Goal: Task Accomplishment & Management: Use online tool/utility

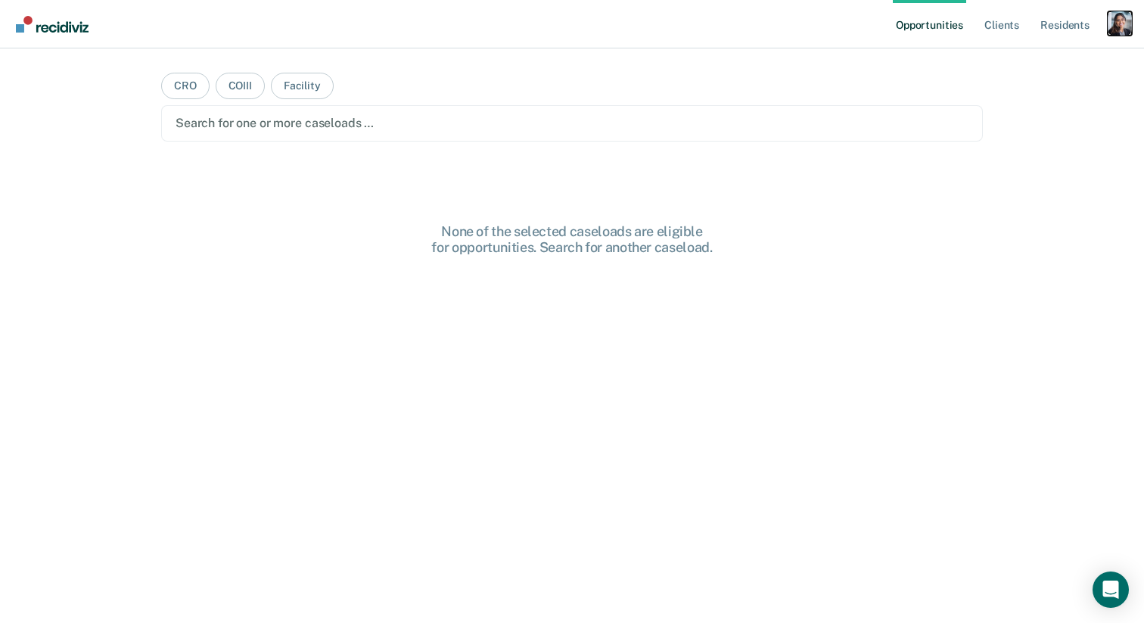
click at [1130, 14] on div "Profile dropdown button" at bounding box center [1120, 23] width 24 height 24
click at [1033, 63] on link "Profile" at bounding box center [1059, 61] width 122 height 13
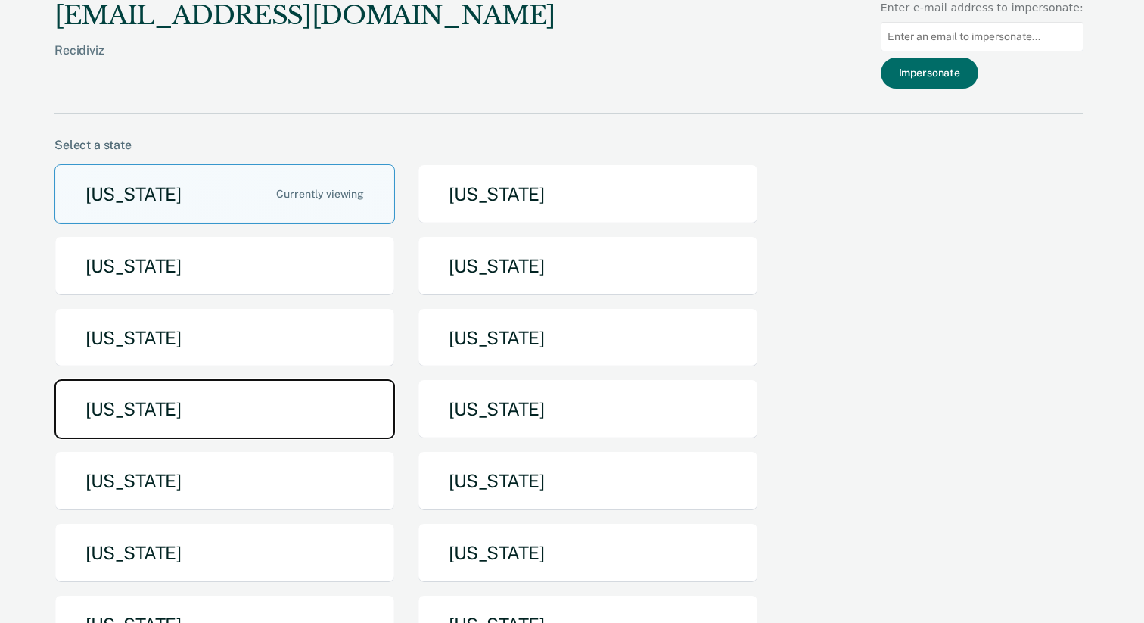
click at [319, 419] on button "[US_STATE]" at bounding box center [224, 409] width 340 height 60
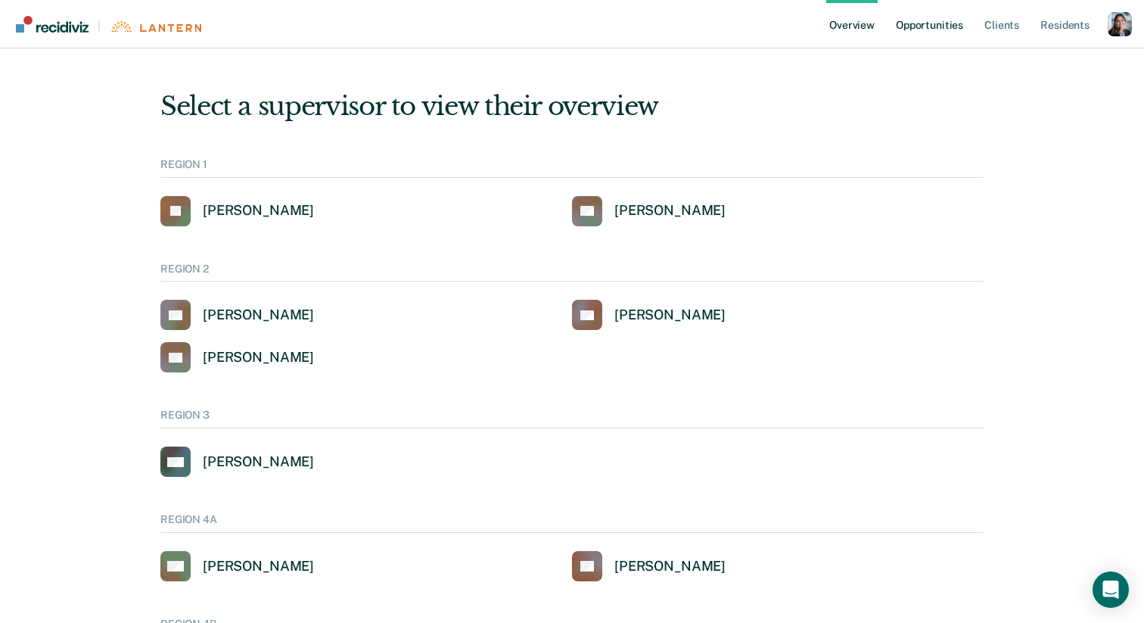
click at [924, 34] on link "Opportunities" at bounding box center [929, 24] width 73 height 48
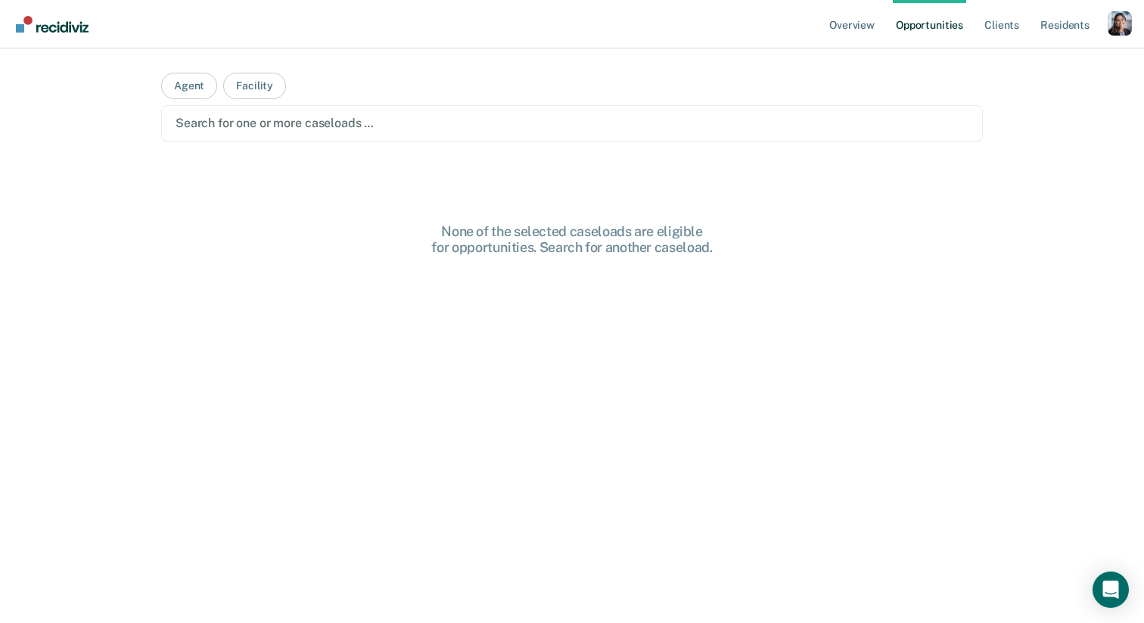
click at [376, 139] on div "Search for one or more caseloads …" at bounding box center [572, 123] width 822 height 36
click at [197, 90] on button "Agent" at bounding box center [189, 86] width 56 height 26
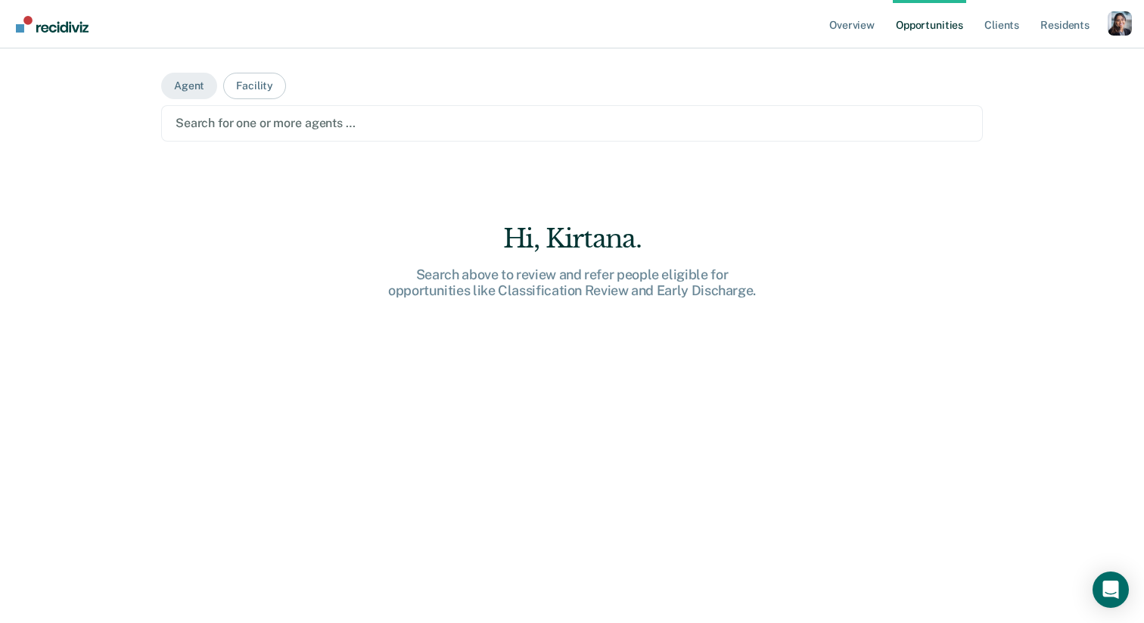
click at [232, 120] on div at bounding box center [572, 122] width 793 height 17
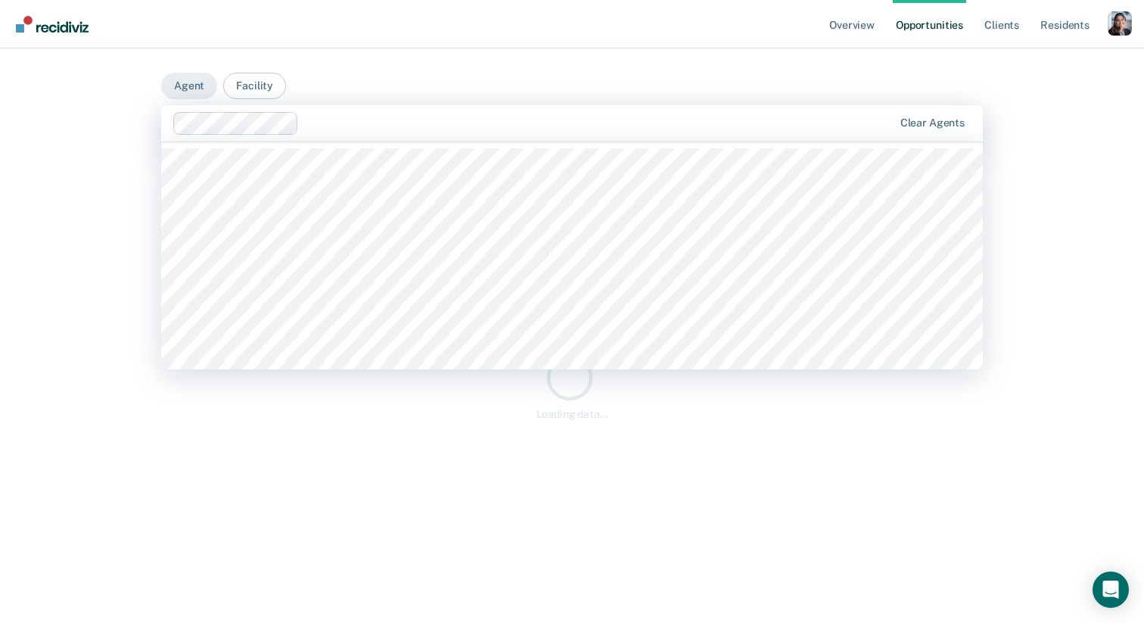
click at [316, 124] on div at bounding box center [599, 122] width 588 height 17
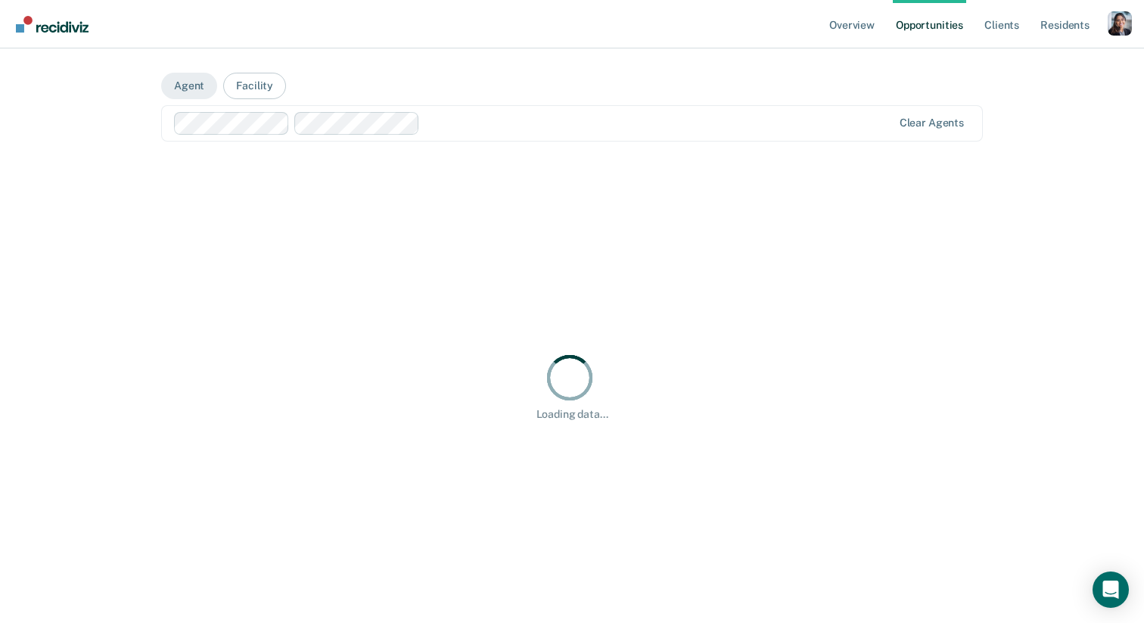
click at [438, 126] on div at bounding box center [658, 122] width 465 height 17
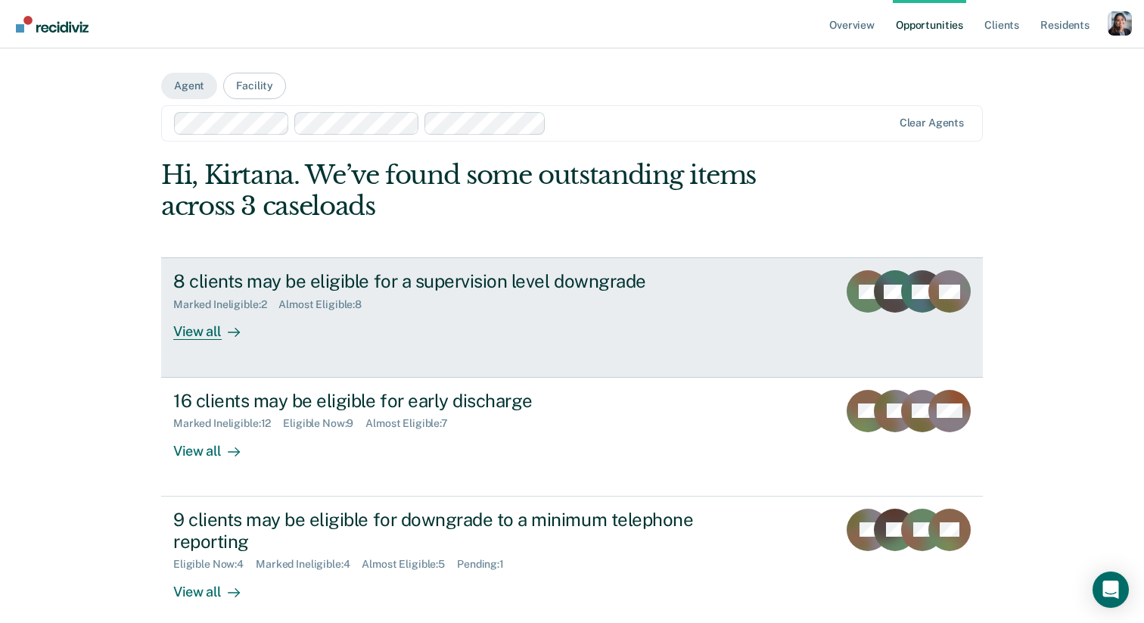
click at [428, 301] on div "Marked Ineligible : 2 Almost Eligible : 8" at bounding box center [438, 301] width 531 height 19
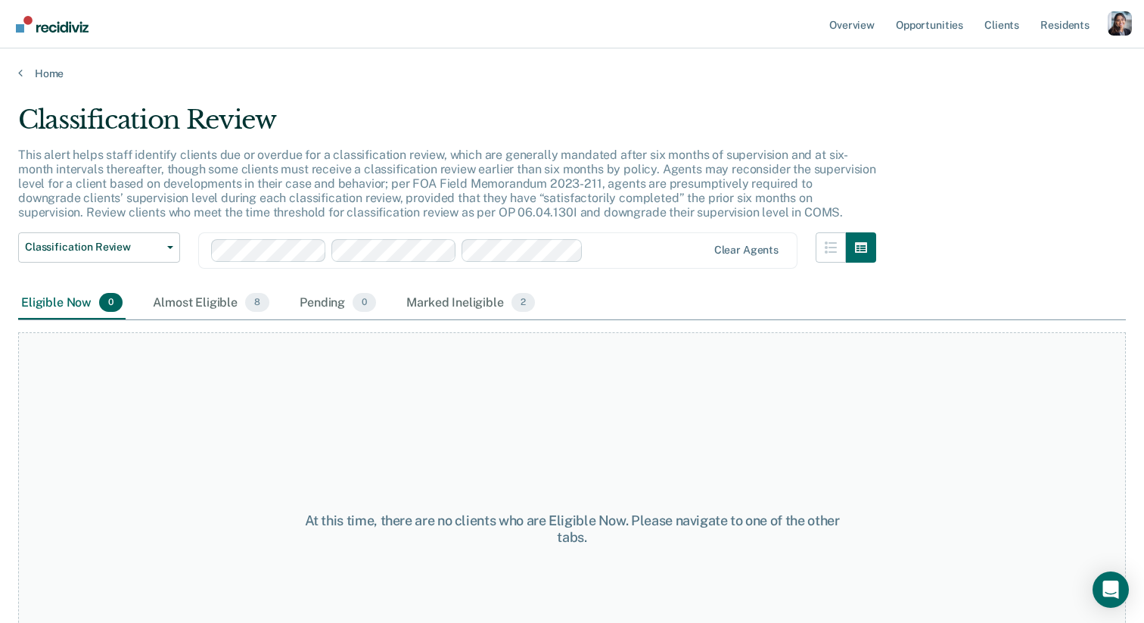
click at [446, 156] on p "This alert helps staff identify clients due or overdue for a classification rev…" at bounding box center [447, 184] width 858 height 73
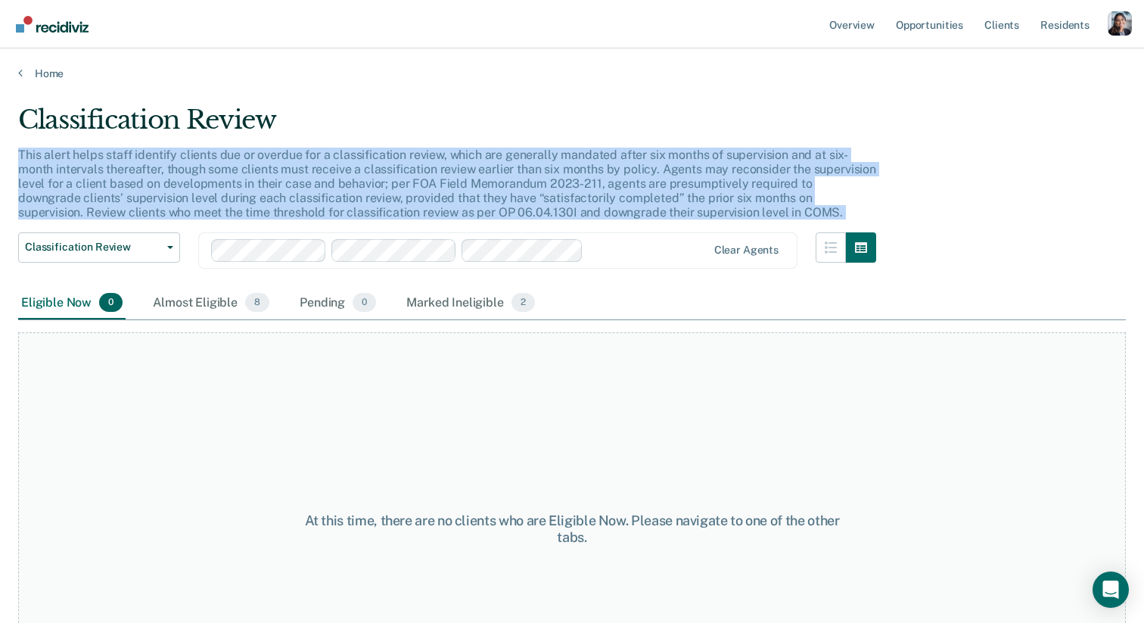
click at [446, 156] on p "This alert helps staff identify clients due or overdue for a classification rev…" at bounding box center [447, 184] width 858 height 73
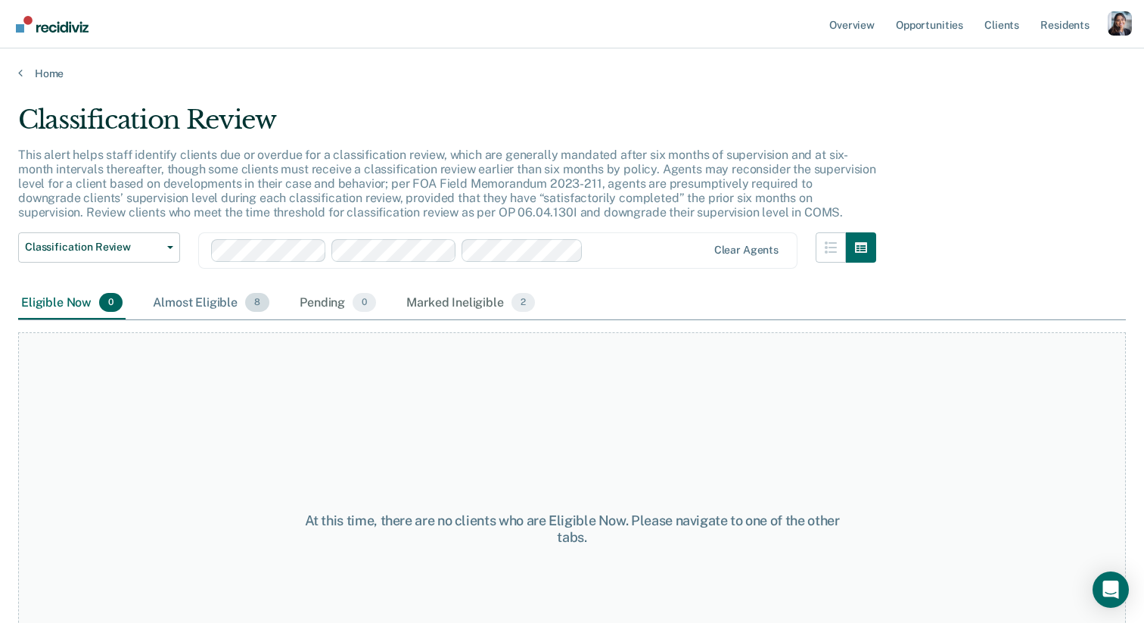
click at [256, 315] on div "Almost Eligible 8" at bounding box center [211, 303] width 123 height 33
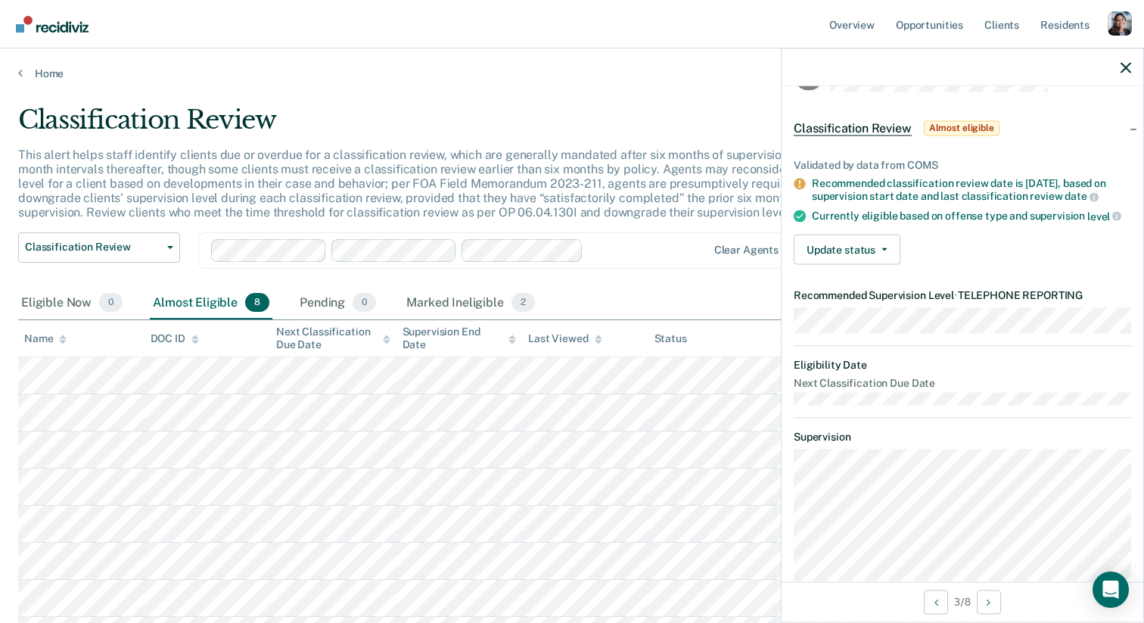
scroll to position [42, 0]
